Goal: Information Seeking & Learning: Understand process/instructions

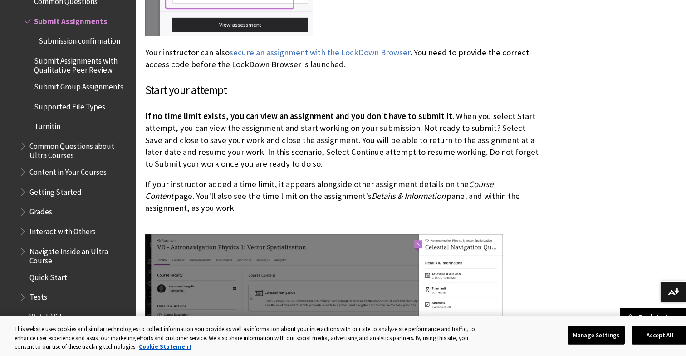
scroll to position [1049, 0]
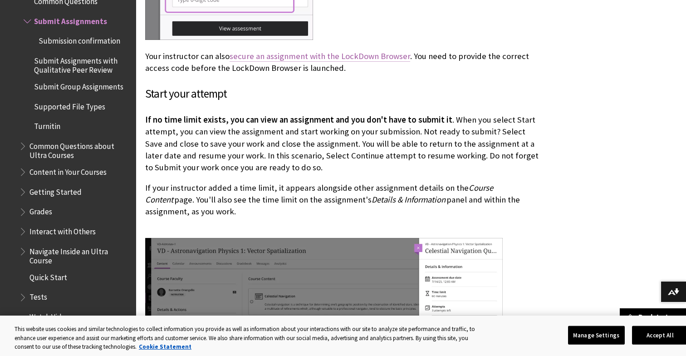
click at [374, 56] on link "secure an assignment with the LockDown Browser" at bounding box center [319, 56] width 180 height 11
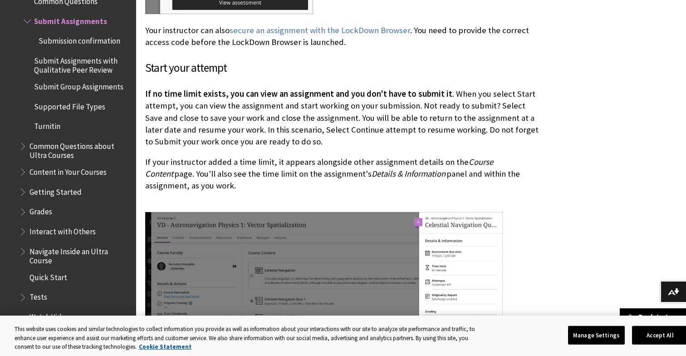
scroll to position [1079, 0]
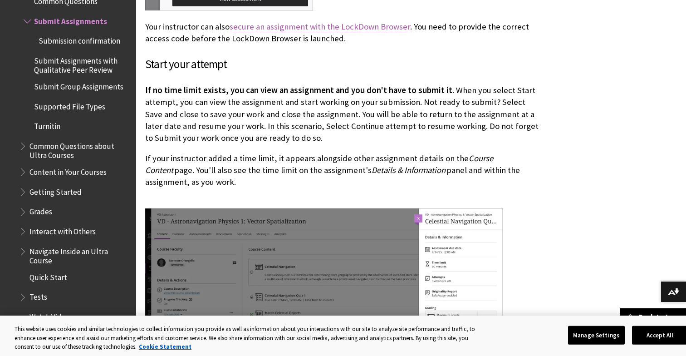
click at [314, 24] on link "secure an assignment with the LockDown Browser" at bounding box center [319, 26] width 180 height 11
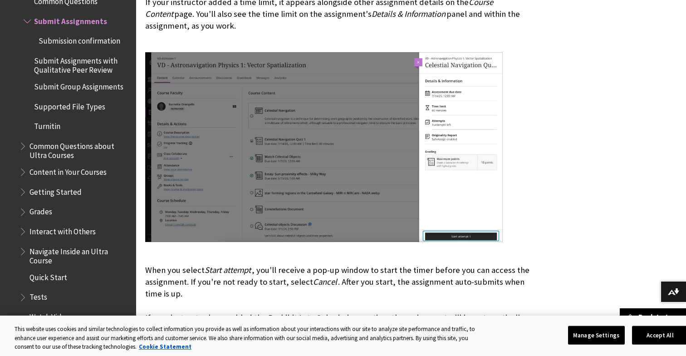
scroll to position [1236, 0]
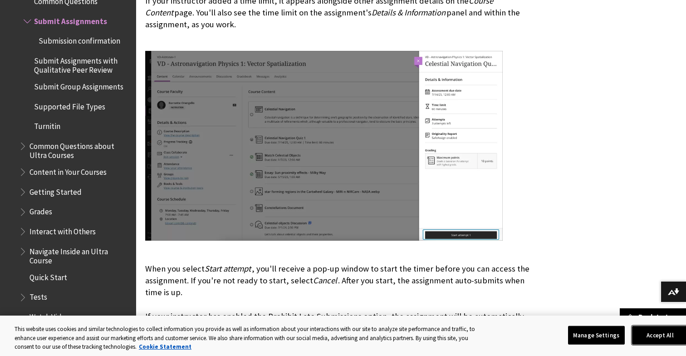
click at [648, 336] on button "Accept All" at bounding box center [660, 334] width 57 height 19
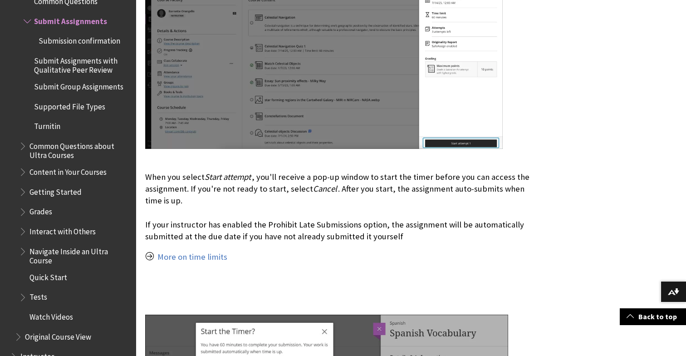
scroll to position [1338, 0]
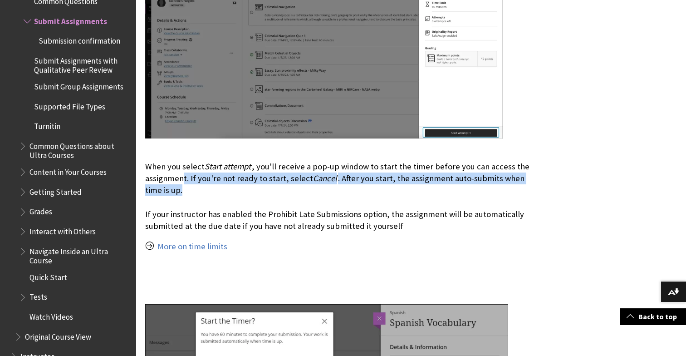
drag, startPoint x: 182, startPoint y: 172, endPoint x: 308, endPoint y: 192, distance: 127.7
click at [308, 193] on p "When you select Start attempt , you'll receive a pop-up window to start the tim…" at bounding box center [343, 190] width 397 height 83
click at [308, 192] on p "When you select Start attempt , you'll receive a pop-up window to start the tim…" at bounding box center [343, 190] width 397 height 83
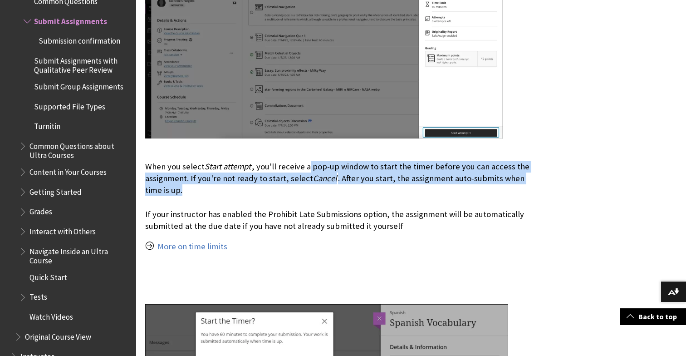
drag, startPoint x: 308, startPoint y: 166, endPoint x: 421, endPoint y: 194, distance: 116.6
click at [423, 194] on p "When you select Start attempt , you'll receive a pop-up window to start the tim…" at bounding box center [343, 190] width 397 height 83
click at [337, 189] on p "When you select Start attempt , you'll receive a pop-up window to start the tim…" at bounding box center [343, 190] width 397 height 83
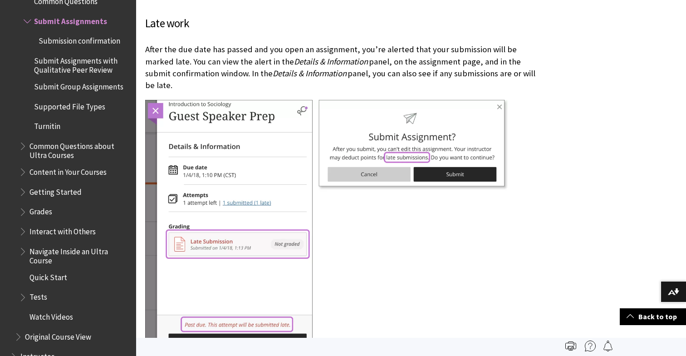
scroll to position [2371, 0]
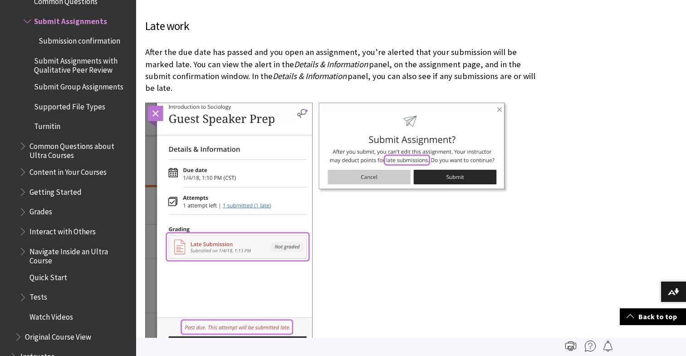
click at [88, 41] on span "Submission confirmation" at bounding box center [80, 39] width 82 height 12
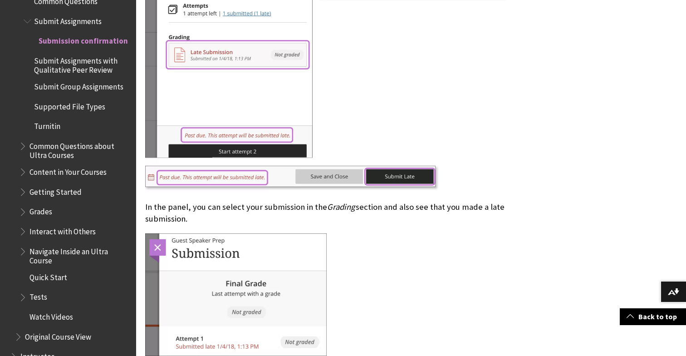
scroll to position [2565, 0]
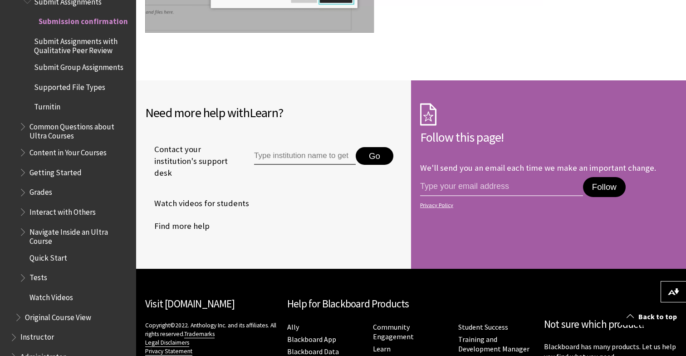
scroll to position [515, 0]
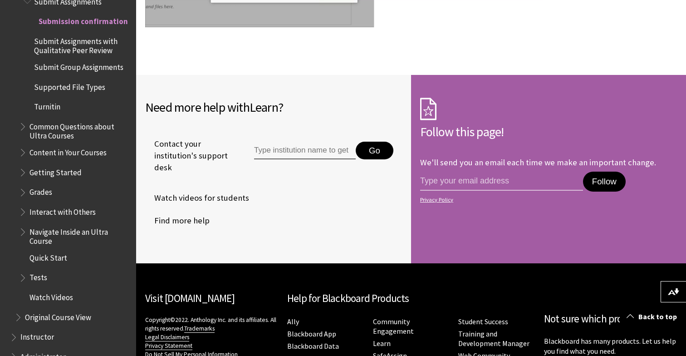
click at [72, 39] on span "Submit Assignments with Qualitative Peer Review" at bounding box center [82, 44] width 96 height 21
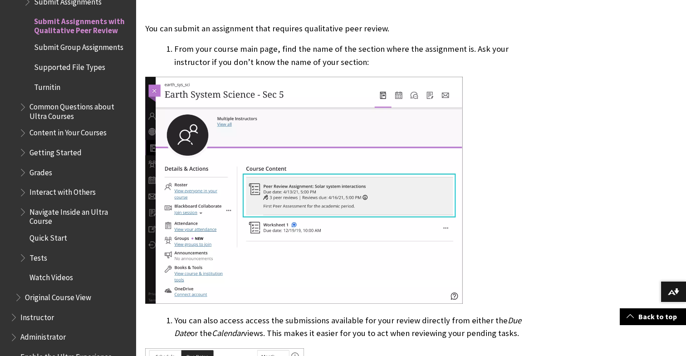
scroll to position [217, 0]
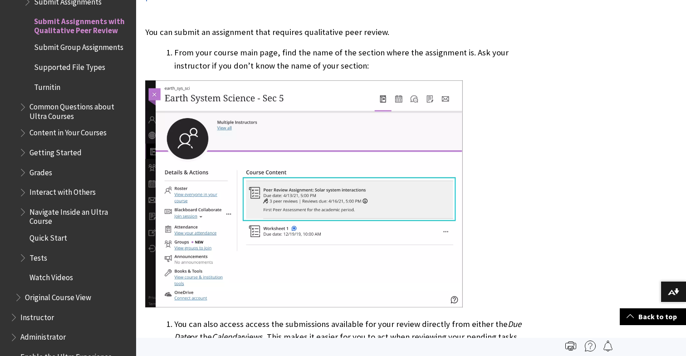
click at [91, 49] on span "Submit Group Assignments" at bounding box center [78, 46] width 89 height 12
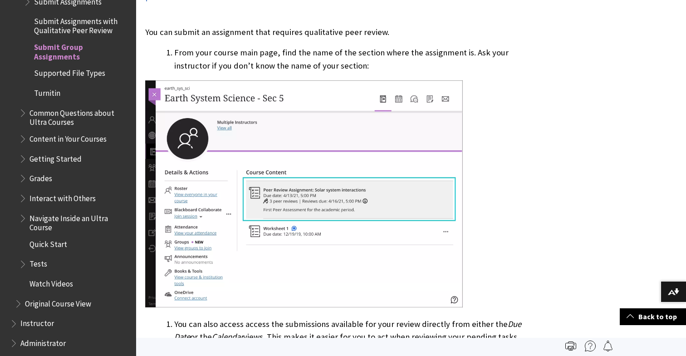
click at [76, 71] on span "Supported File Types" at bounding box center [69, 72] width 71 height 12
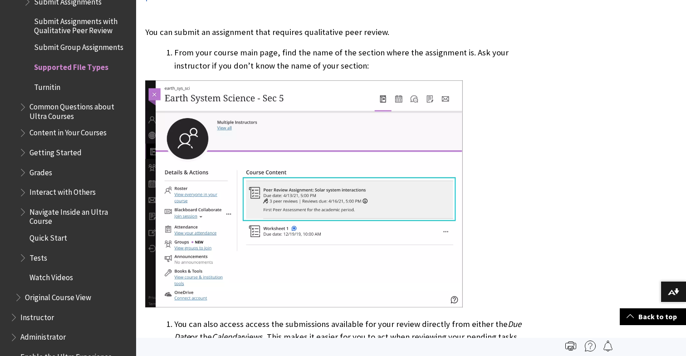
click at [56, 107] on span "Common Questions about Ultra Courses" at bounding box center [79, 109] width 100 height 21
